Goal: Information Seeking & Learning: Learn about a topic

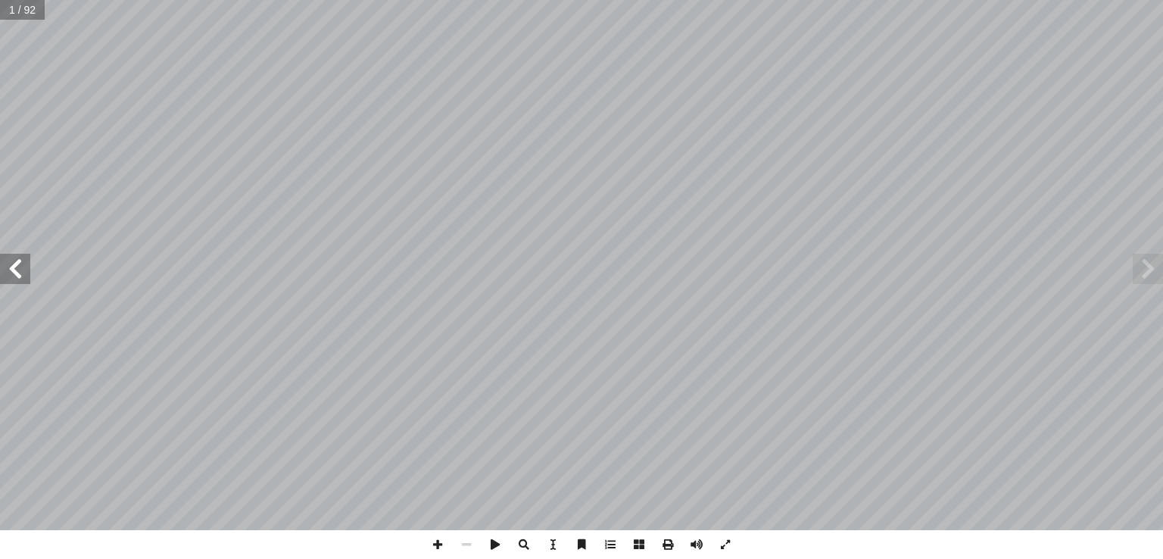
click at [25, 274] on span at bounding box center [15, 269] width 30 height 30
click at [14, 272] on span at bounding box center [15, 269] width 30 height 30
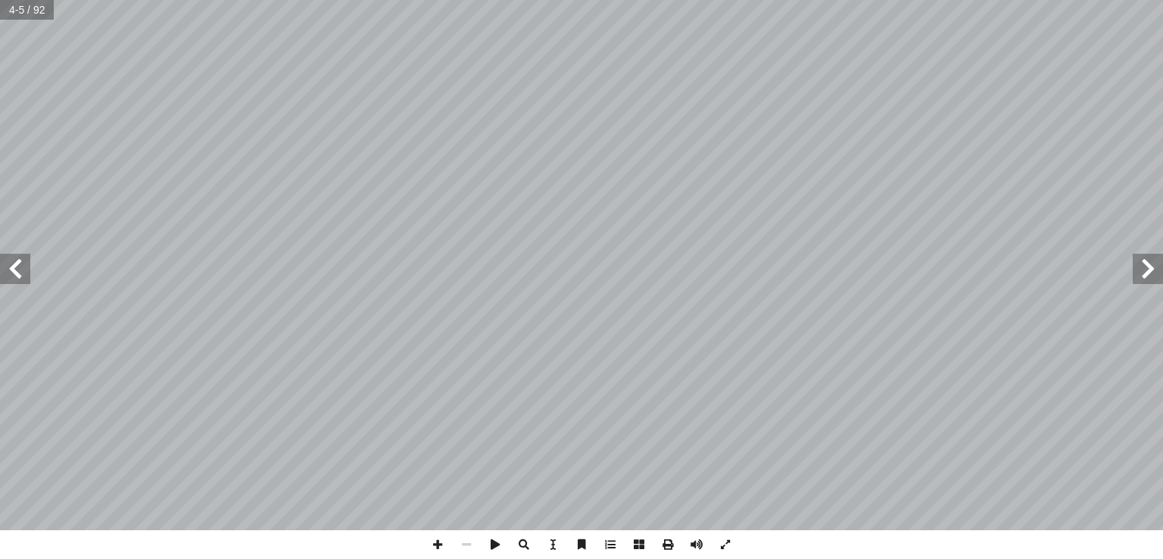
click at [14, 272] on span at bounding box center [15, 269] width 30 height 30
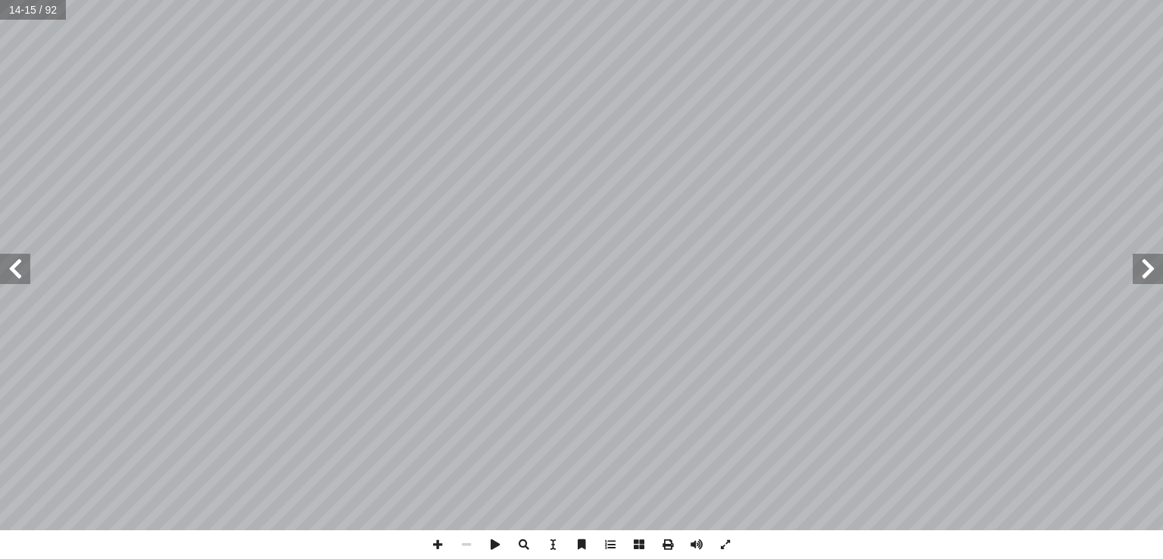
click at [14, 272] on span at bounding box center [15, 269] width 30 height 30
click at [1149, 267] on span at bounding box center [1147, 269] width 30 height 30
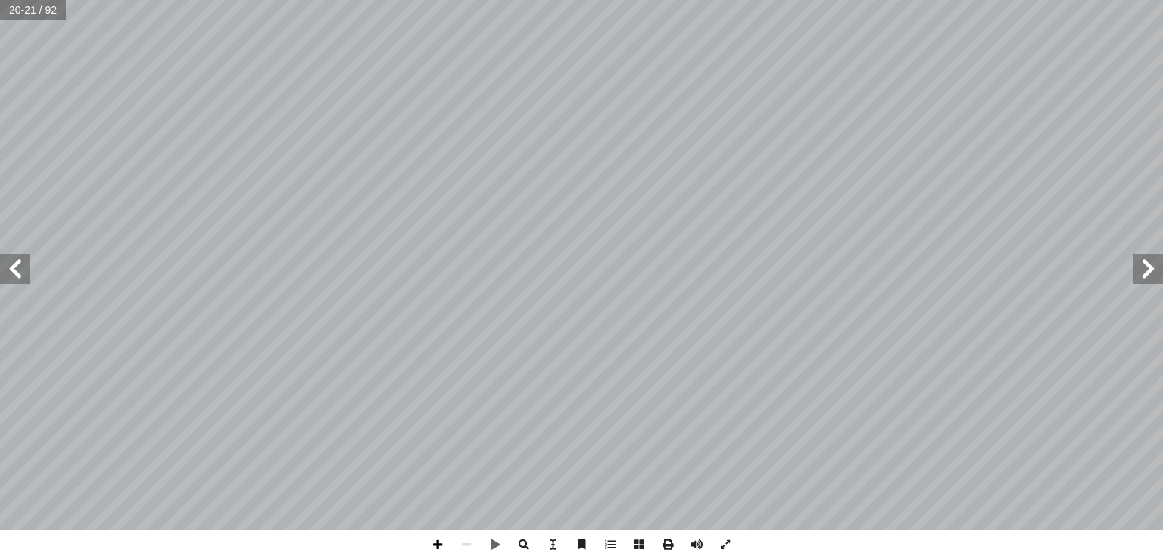
click at [434, 549] on span at bounding box center [437, 544] width 29 height 29
click at [17, 279] on span at bounding box center [15, 269] width 30 height 30
click at [1147, 276] on span at bounding box center [1147, 269] width 30 height 30
